Goal: Task Accomplishment & Management: Manage account settings

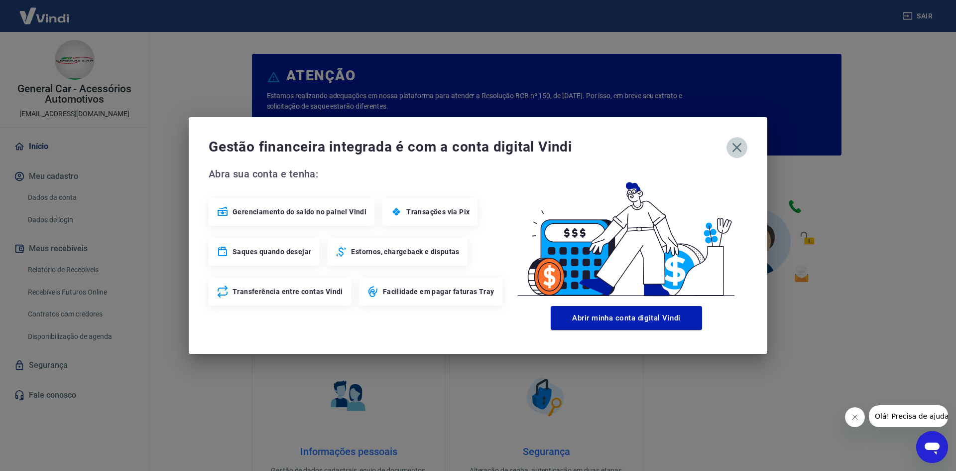
drag, startPoint x: 734, startPoint y: 153, endPoint x: 328, endPoint y: 37, distance: 422.4
click at [734, 153] on icon "button" at bounding box center [737, 147] width 16 height 16
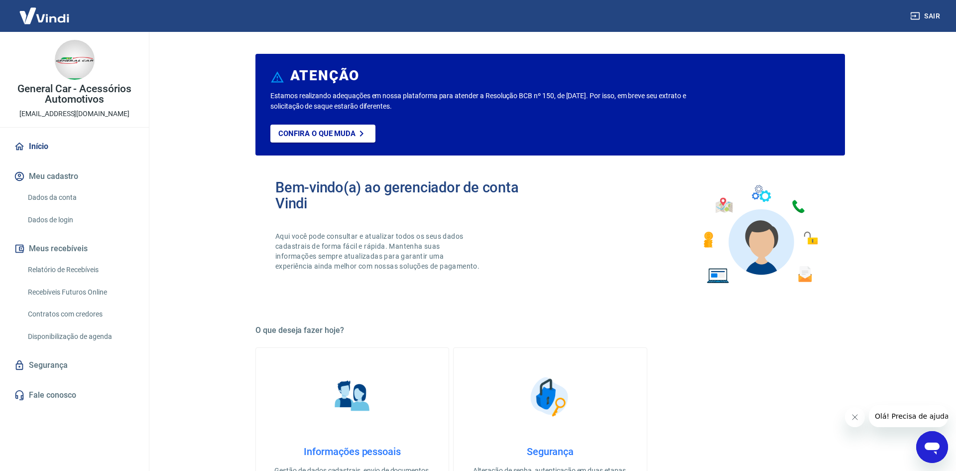
click at [106, 293] on link "Recebíveis Futuros Online" at bounding box center [80, 292] width 113 height 20
click at [84, 288] on link "Recebíveis Futuros Online" at bounding box center [80, 292] width 113 height 20
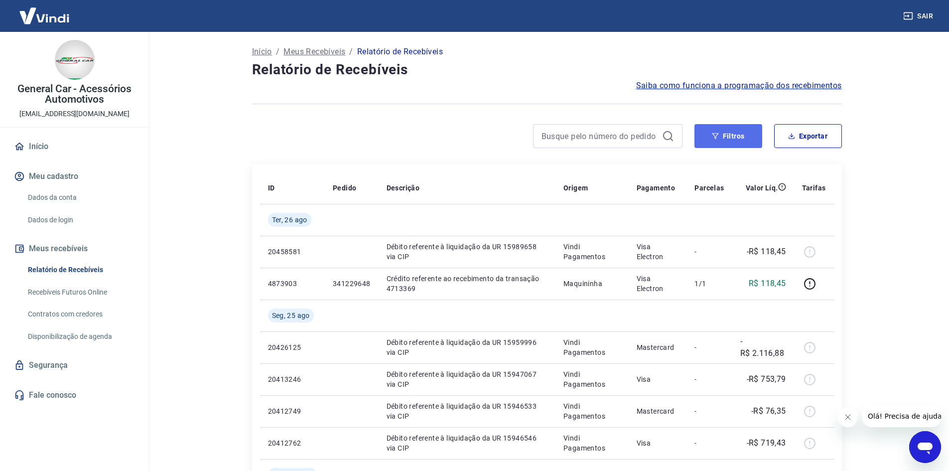
click at [701, 136] on button "Filtros" at bounding box center [728, 136] width 68 height 24
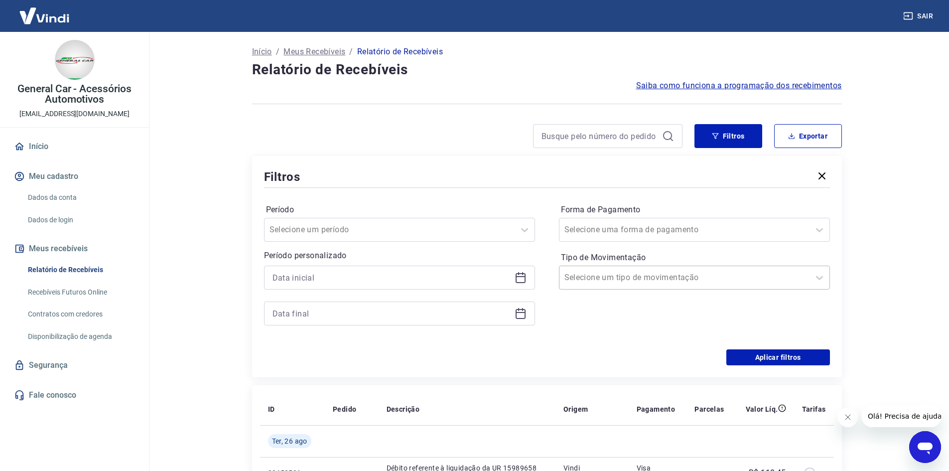
click at [657, 287] on div "Selecione um tipo de movimentação" at bounding box center [694, 277] width 271 height 24
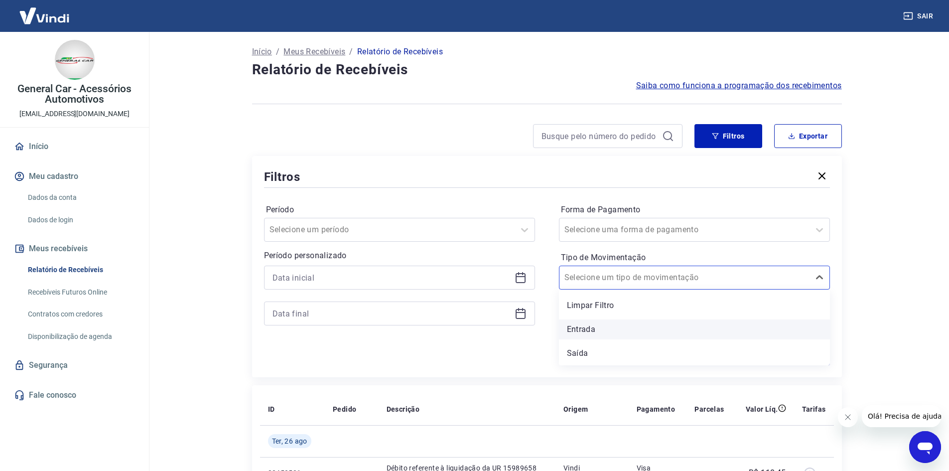
click at [616, 327] on div "Entrada" at bounding box center [694, 329] width 271 height 20
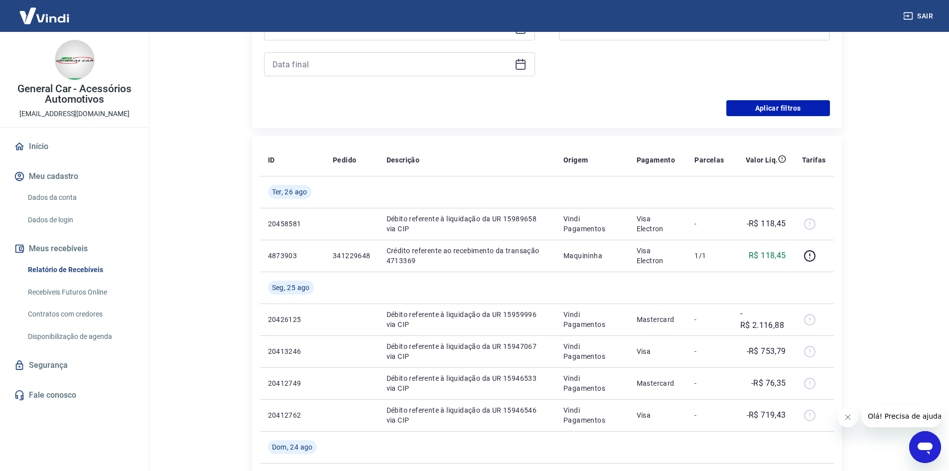
scroll to position [50, 0]
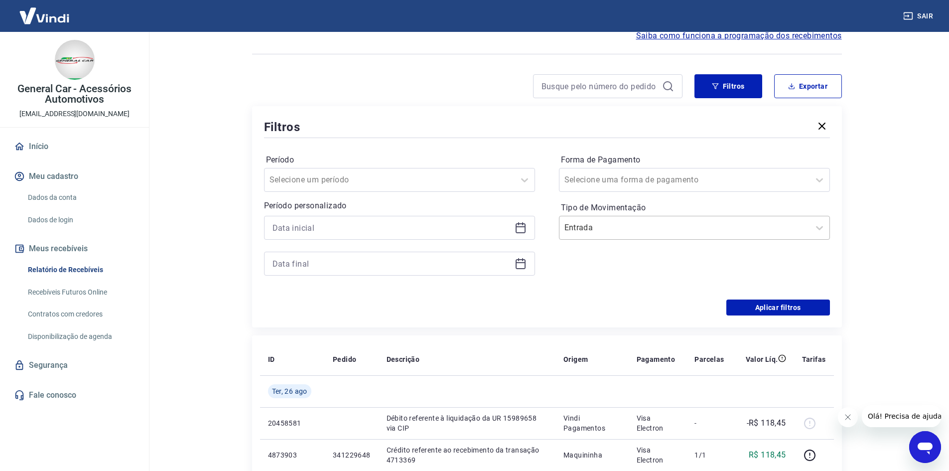
click at [640, 228] on input "Tipo de Movimentação" at bounding box center [614, 228] width 101 height 12
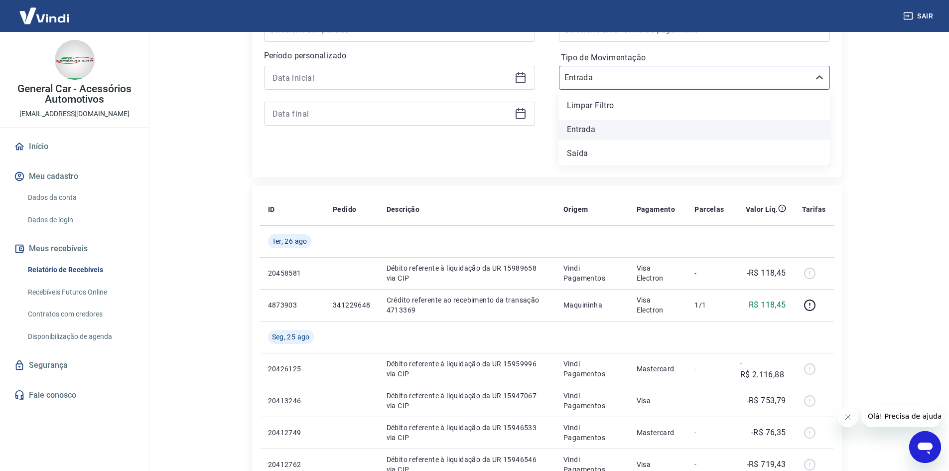
scroll to position [100, 0]
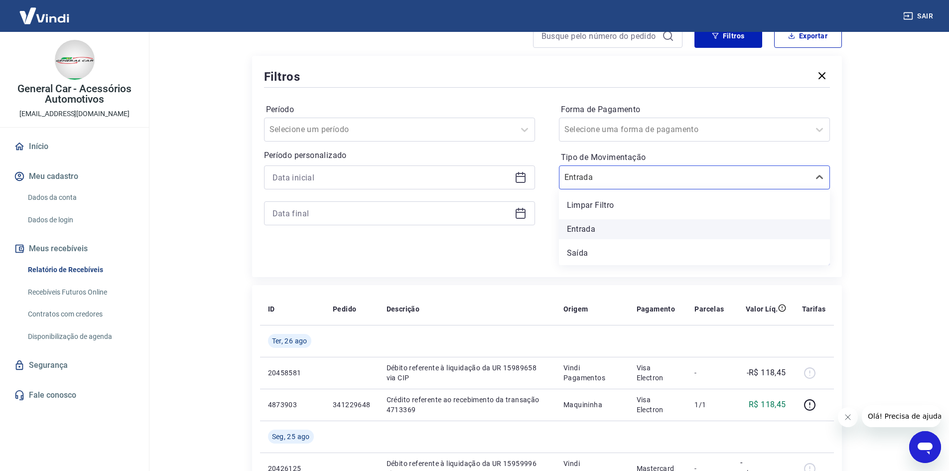
click at [609, 233] on div "Entrada" at bounding box center [694, 229] width 271 height 20
click at [870, 222] on main "Início / Meus Recebíveis / Relatório de Recebíveis Relatório de Recebíveis Saib…" at bounding box center [546, 151] width 804 height 439
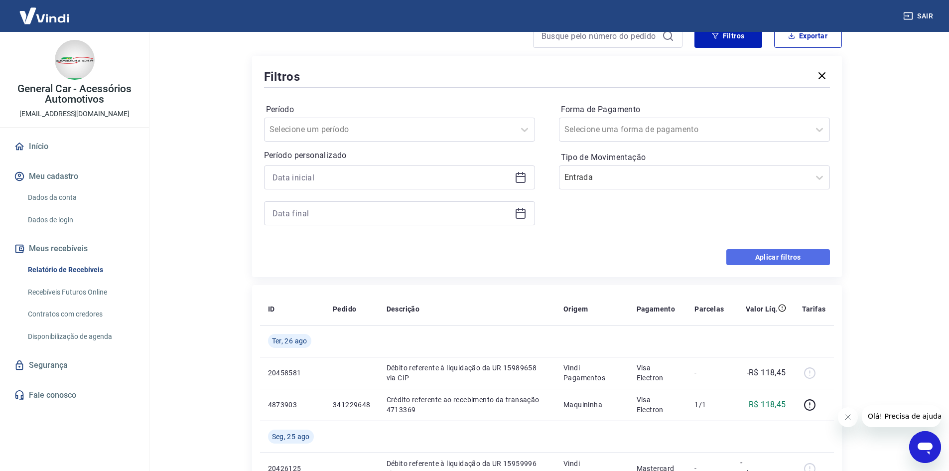
click at [767, 259] on button "Aplicar filtros" at bounding box center [778, 257] width 104 height 16
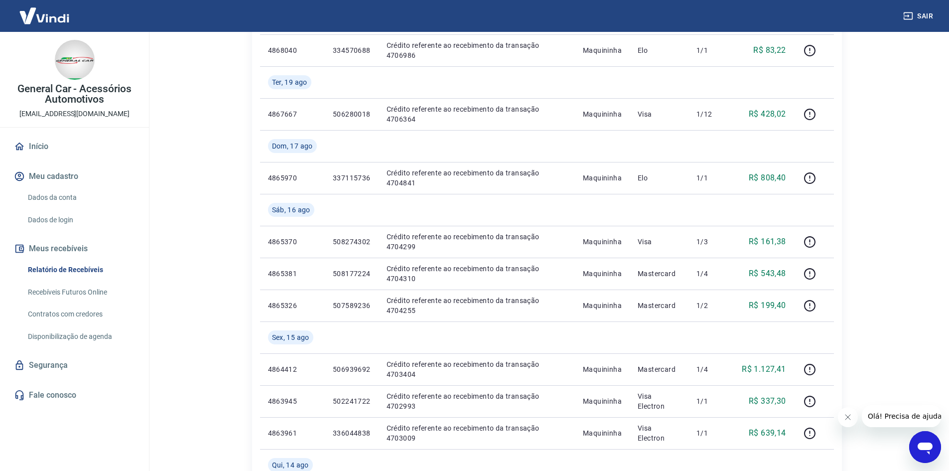
scroll to position [747, 0]
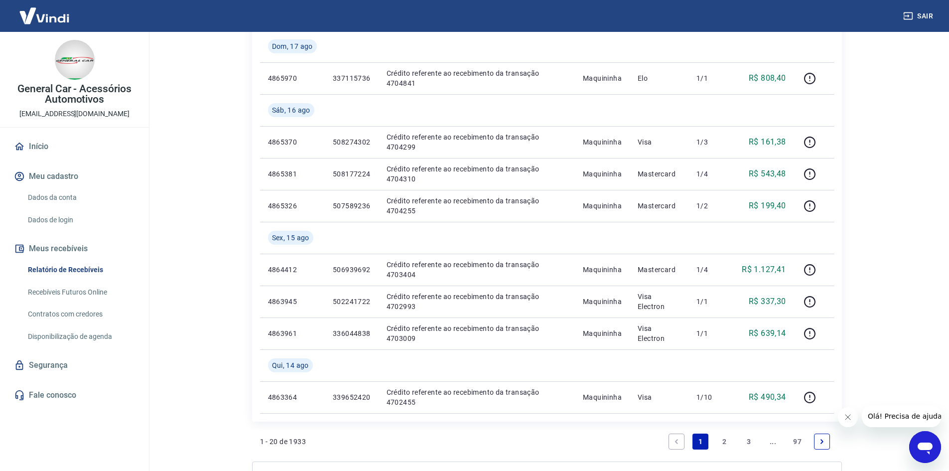
click at [723, 440] on link "2" at bounding box center [725, 441] width 16 height 16
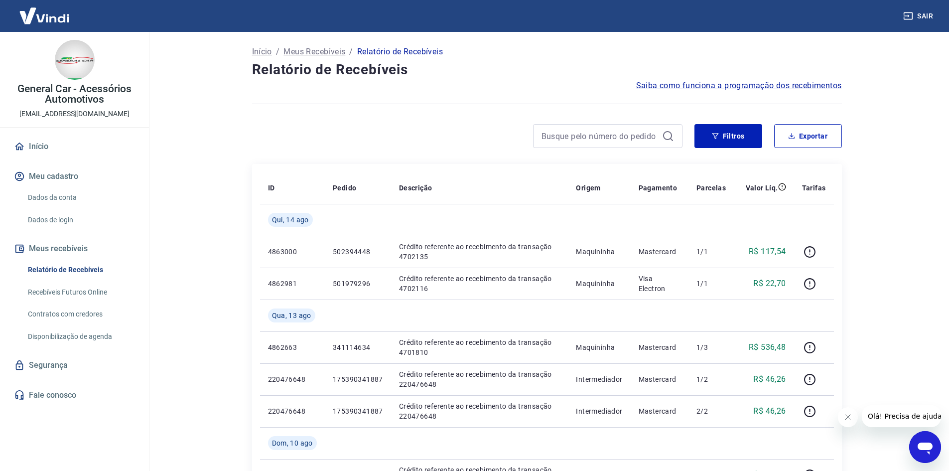
scroll to position [50, 0]
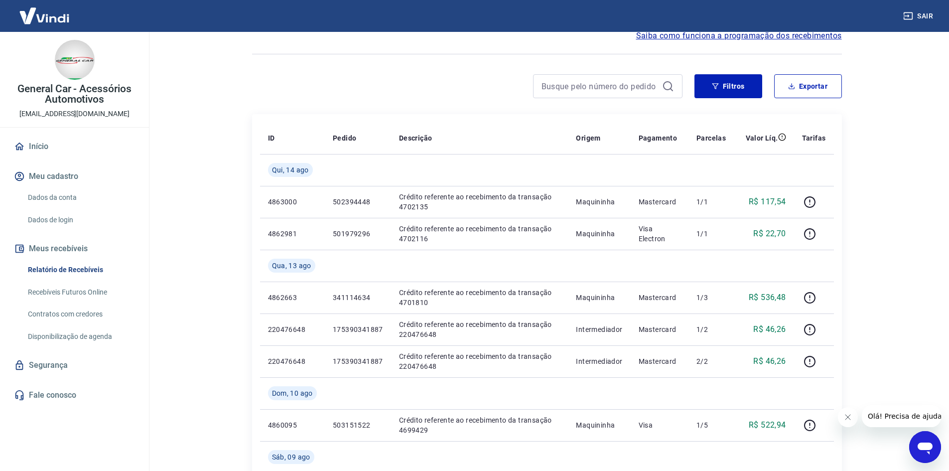
click at [152, 421] on html "Sair General Car - Acessórios Automotivos [EMAIL_ADDRESS][DOMAIN_NAME] Início M…" at bounding box center [474, 185] width 949 height 471
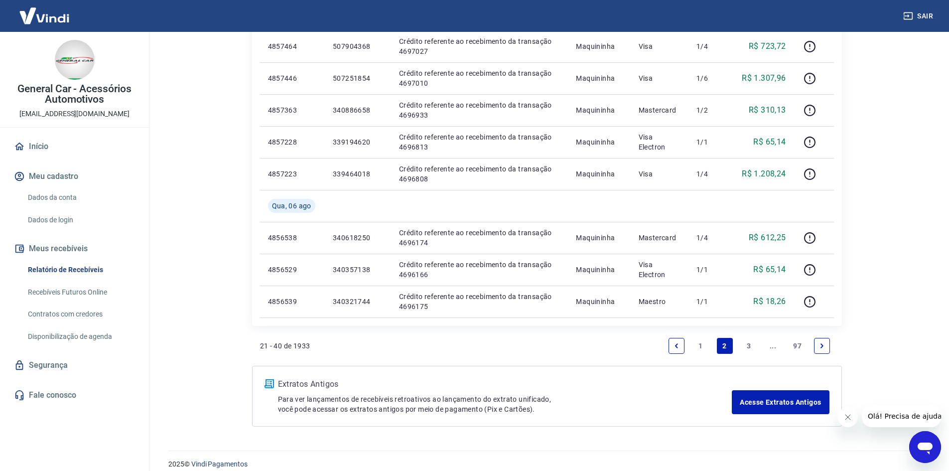
scroll to position [757, 0]
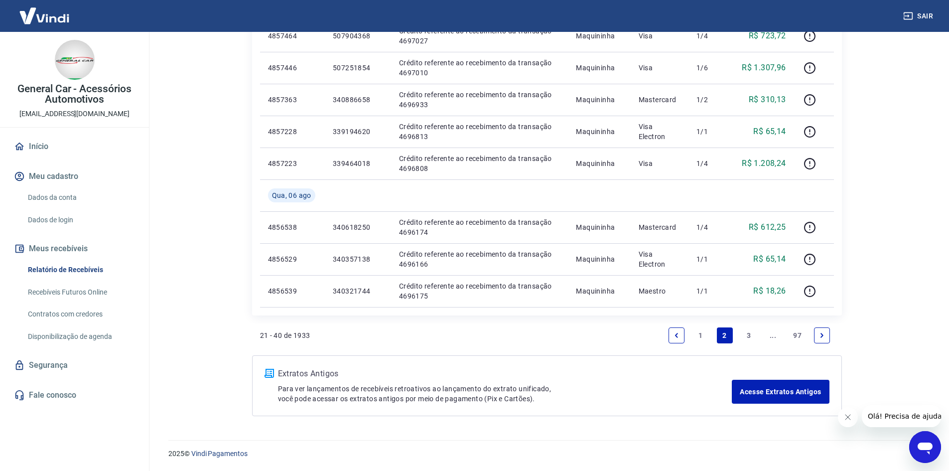
click at [697, 334] on link "1" at bounding box center [700, 335] width 16 height 16
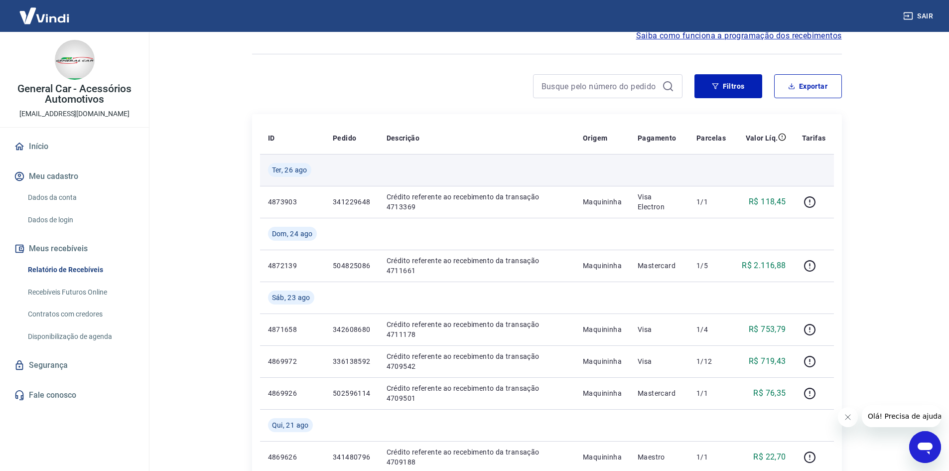
scroll to position [299, 0]
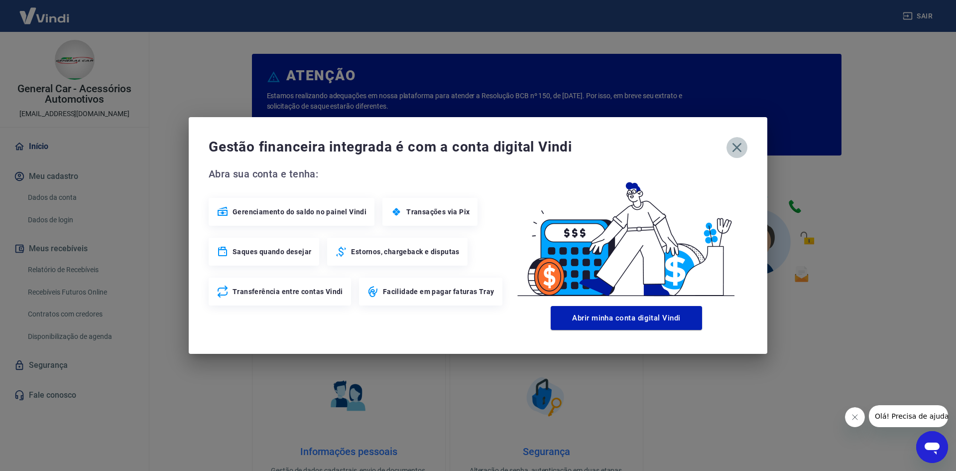
click at [740, 147] on icon "button" at bounding box center [737, 147] width 16 height 16
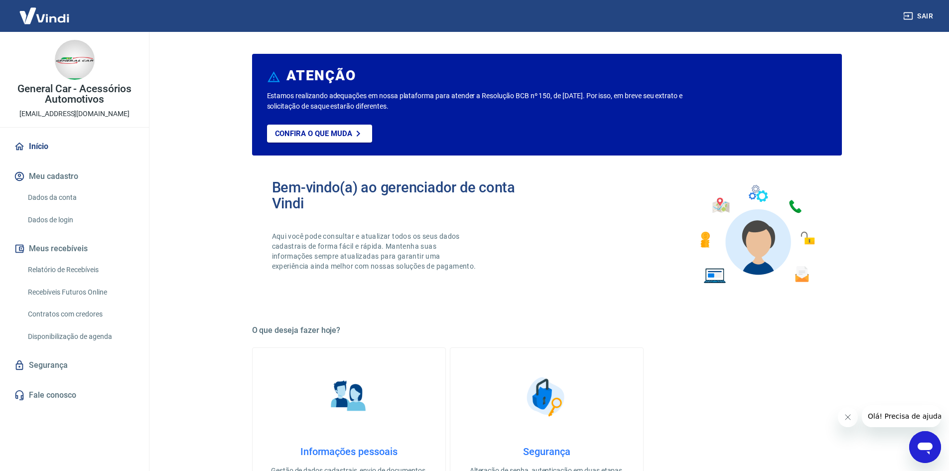
drag, startPoint x: 88, startPoint y: 296, endPoint x: 92, endPoint y: 289, distance: 8.3
click at [88, 296] on link "Recebíveis Futuros Online" at bounding box center [80, 292] width 113 height 20
